Goal: Navigation & Orientation: Find specific page/section

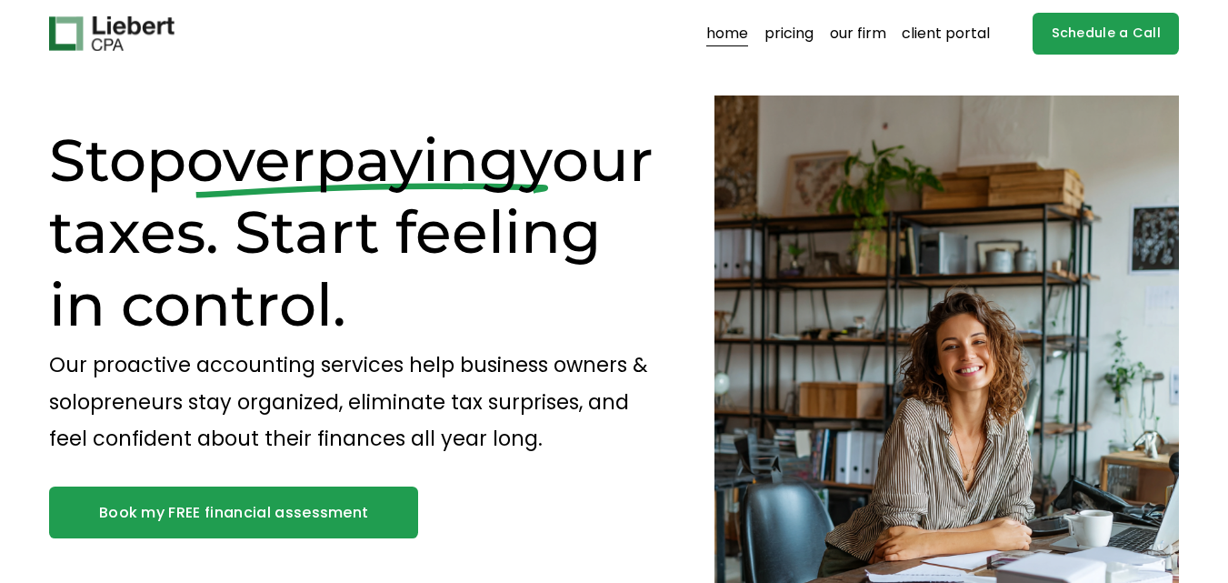
click at [866, 37] on link "our firm" at bounding box center [858, 33] width 56 height 29
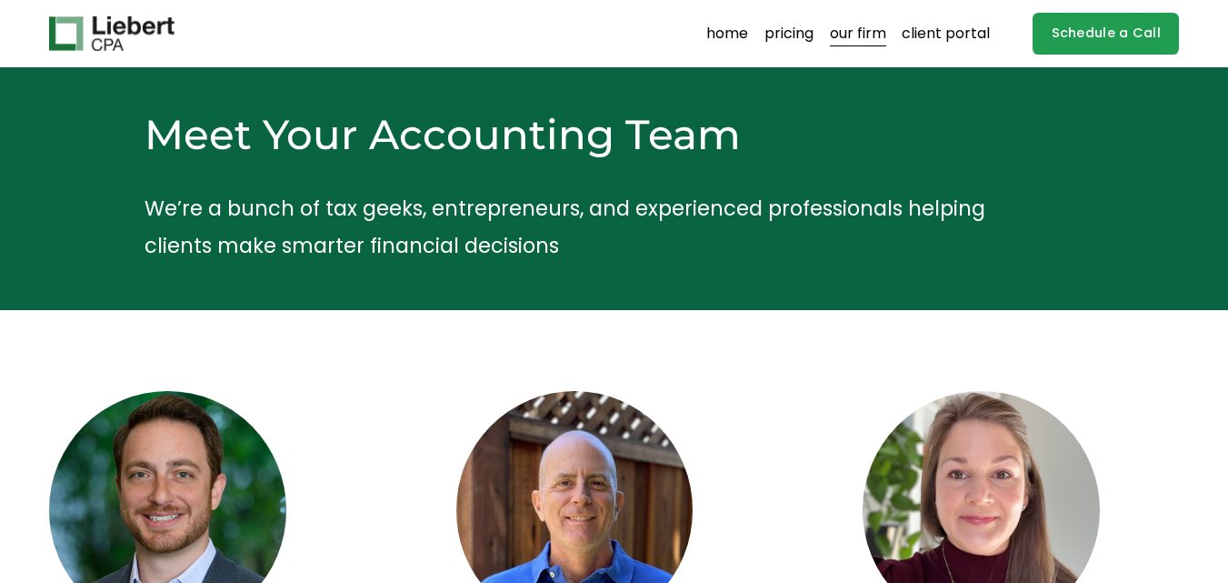
click at [736, 37] on link "home" at bounding box center [727, 33] width 42 height 29
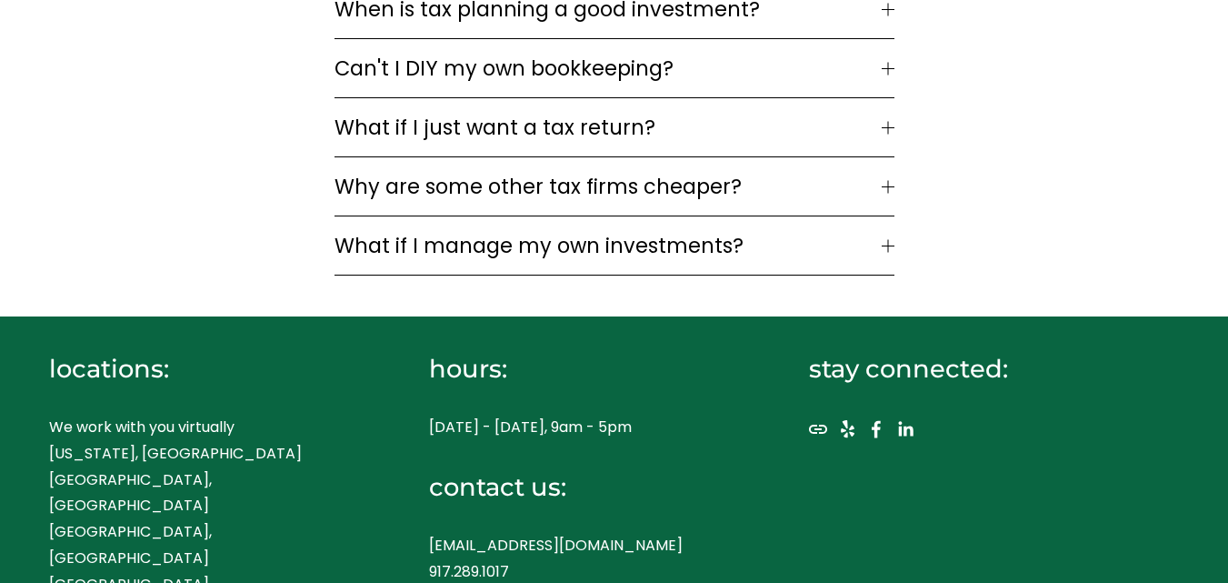
scroll to position [5450, 0]
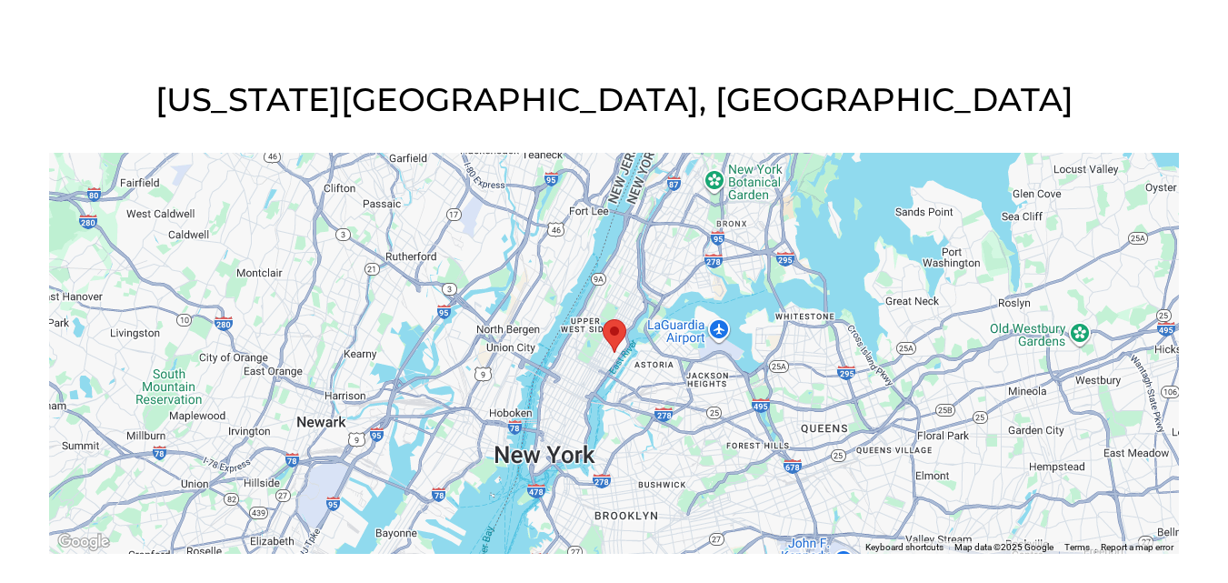
scroll to position [363, 0]
